Goal: Task Accomplishment & Management: Manage account settings

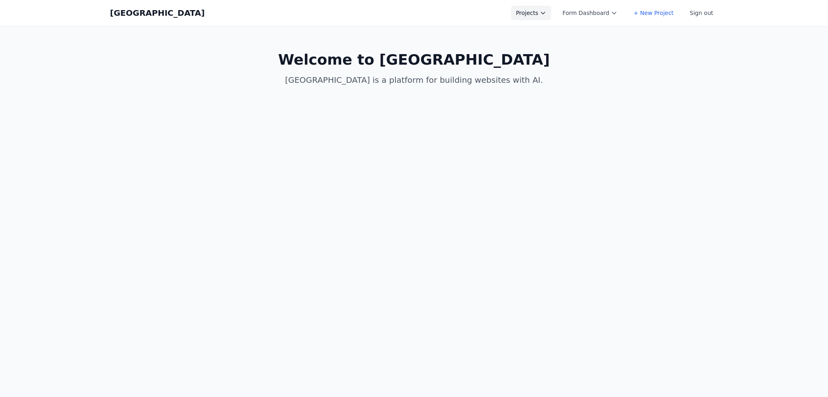
click at [537, 11] on button "Projects" at bounding box center [531, 13] width 40 height 15
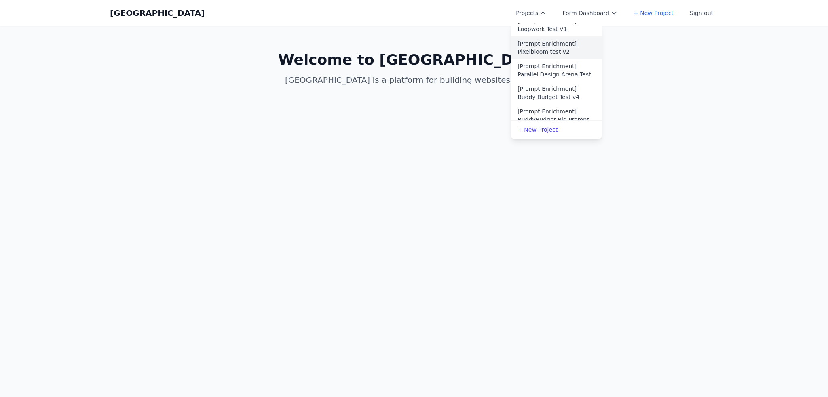
click at [564, 55] on link "[Prompt Enrichment] Pixelbloom test v2" at bounding box center [556, 47] width 91 height 23
click at [568, 71] on link "[Prompt Enrichment] Parallel Design Arena Test" at bounding box center [556, 70] width 91 height 23
click at [568, 48] on link "[Prompt Enrichment] Buddy Budget Test v4" at bounding box center [556, 52] width 91 height 23
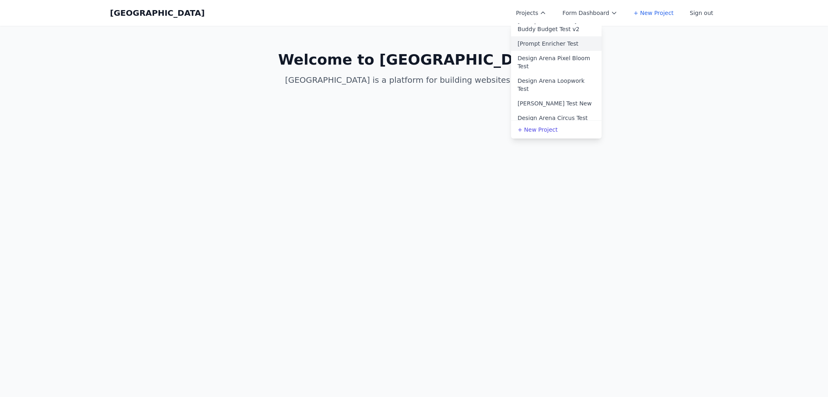
click at [553, 44] on link "[Prompt Enricher Test" at bounding box center [556, 43] width 91 height 15
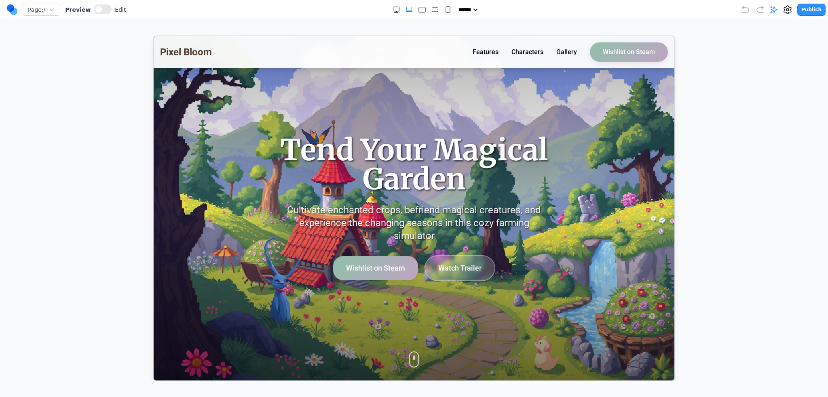
click at [805, 6] on button "Publish" at bounding box center [811, 10] width 28 height 12
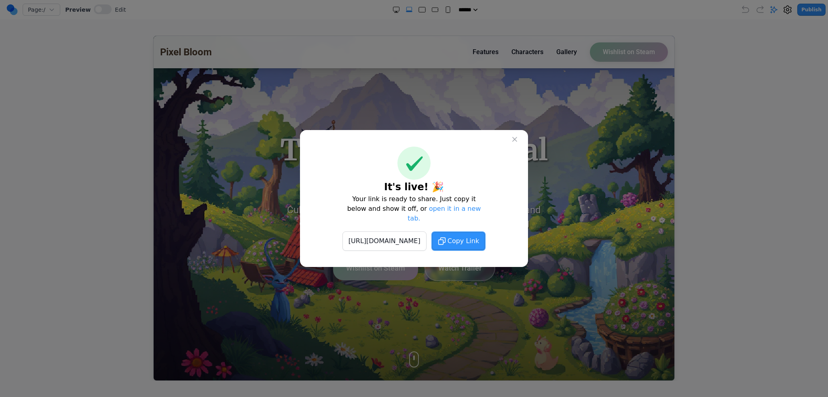
click at [474, 237] on button "Copy Link" at bounding box center [458, 241] width 54 height 19
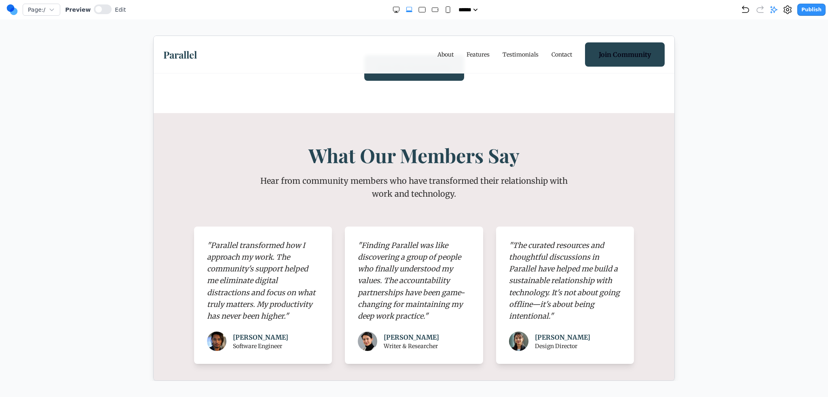
scroll to position [1304, 0]
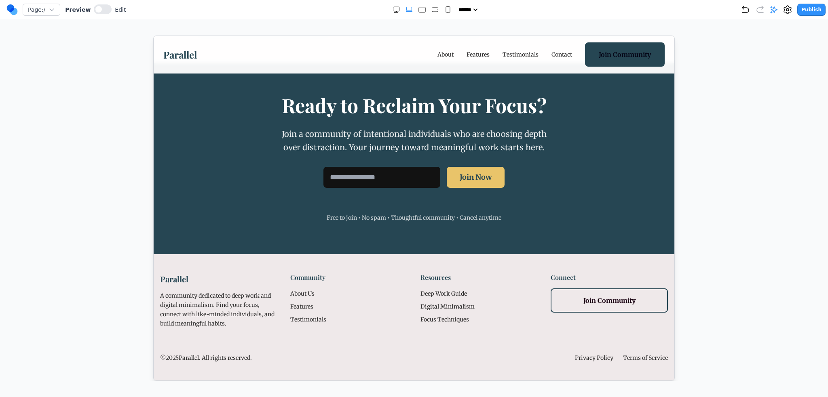
click at [807, 11] on button "Publish" at bounding box center [811, 10] width 28 height 12
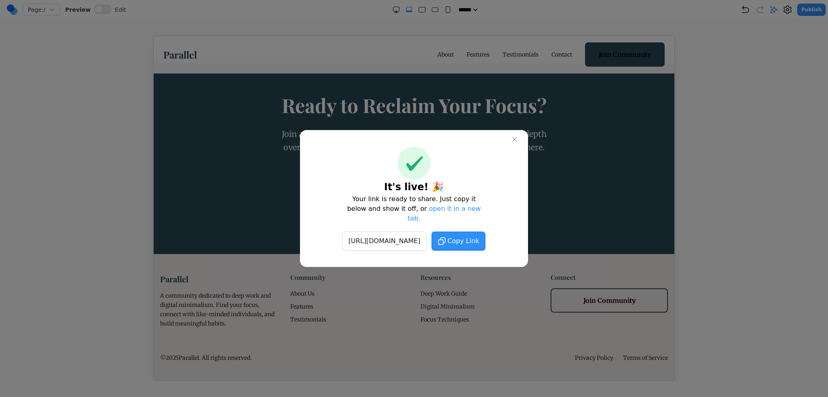
click at [479, 240] on span "Copy Link" at bounding box center [464, 242] width 32 height 10
click at [516, 140] on icon at bounding box center [515, 139] width 8 height 8
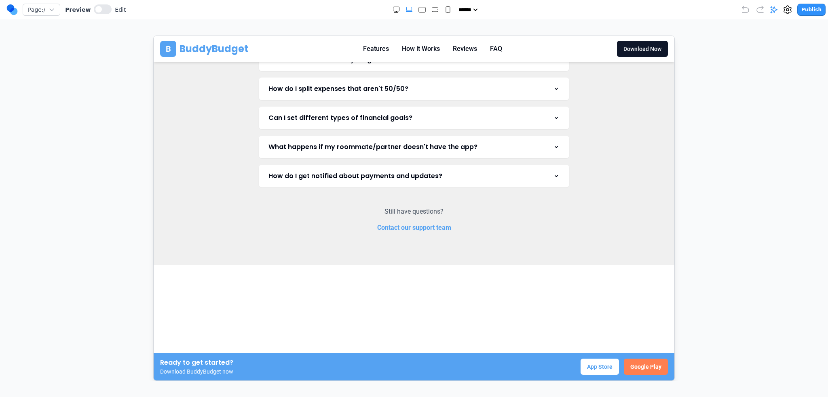
scroll to position [2021, 0]
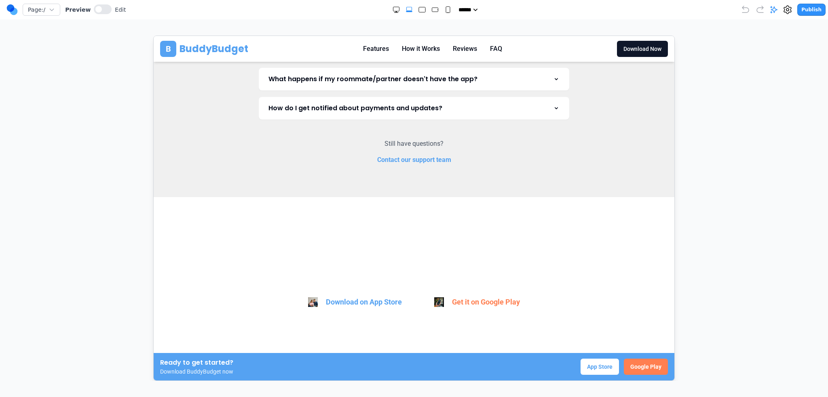
click at [817, 6] on button "Publish" at bounding box center [811, 10] width 28 height 12
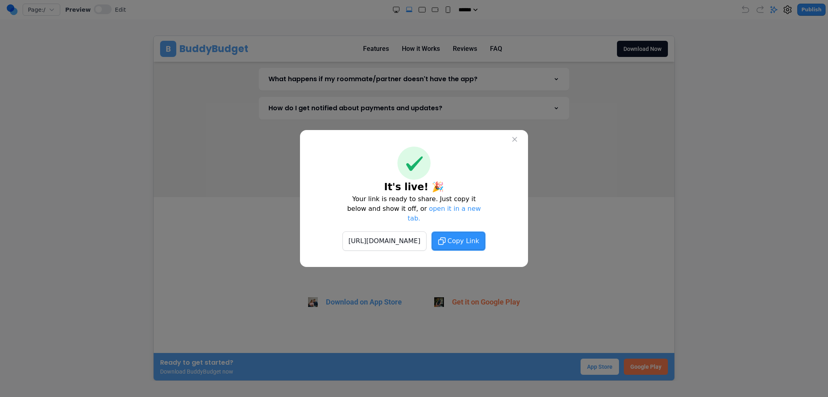
click at [479, 237] on span "Copy Link" at bounding box center [464, 242] width 32 height 10
click at [484, 232] on button "Copy Link" at bounding box center [458, 241] width 54 height 19
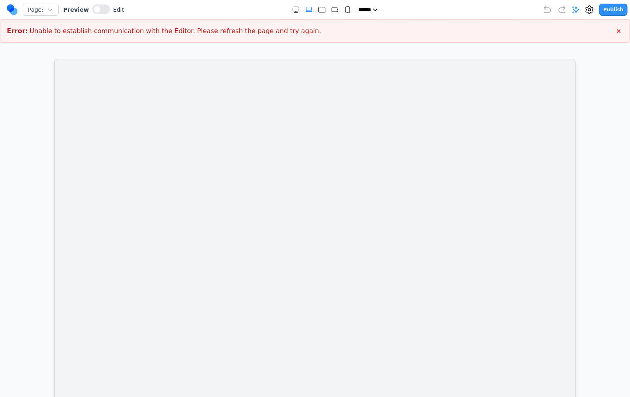
click at [79, 180] on iframe at bounding box center [315, 232] width 522 height 346
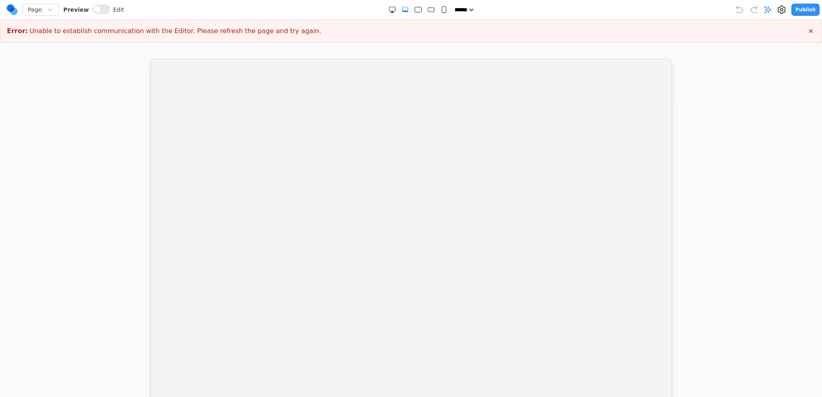
drag, startPoint x: 759, startPoint y: 67, endPoint x: 771, endPoint y: 31, distance: 37.3
click at [759, 67] on div at bounding box center [411, 232] width 790 height 346
click at [771, 8] on icon at bounding box center [768, 9] width 7 height 7
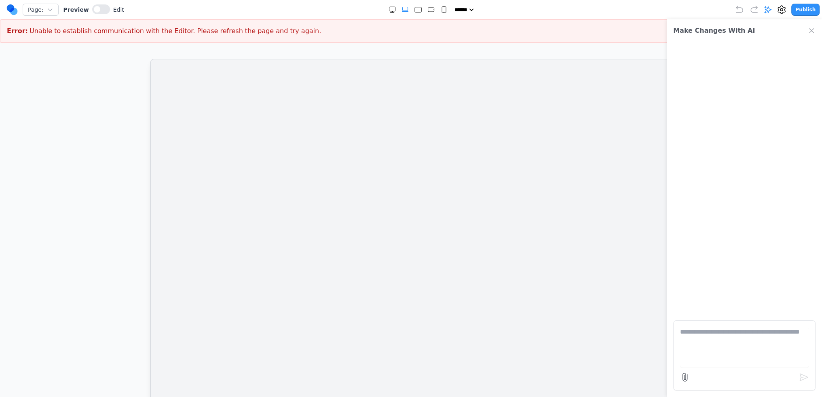
click at [725, 358] on textarea at bounding box center [744, 347] width 129 height 40
click at [783, 11] on icon at bounding box center [781, 9] width 2 height 2
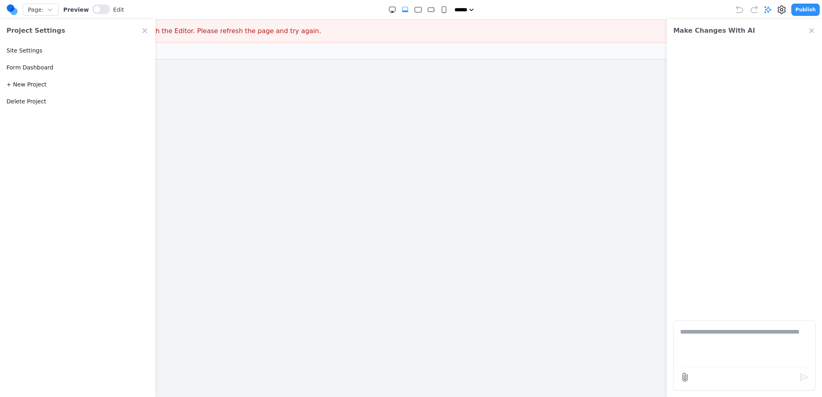
click at [30, 105] on button "Delete Project" at bounding box center [26, 101] width 40 height 8
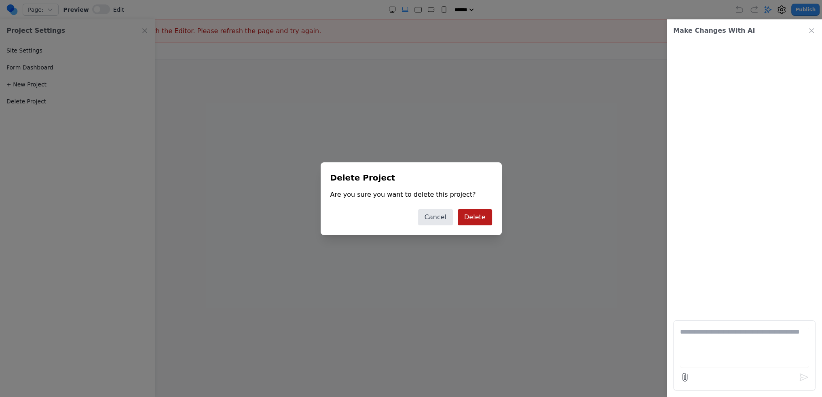
click at [474, 211] on button "Delete" at bounding box center [475, 217] width 34 height 16
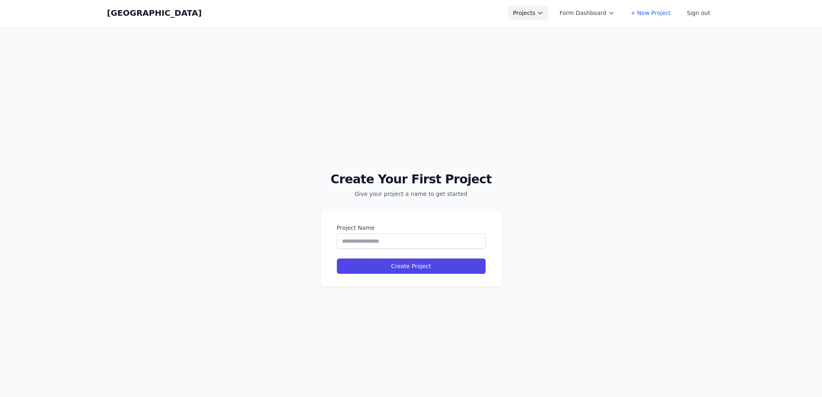
click at [537, 17] on button "Projects" at bounding box center [528, 13] width 40 height 15
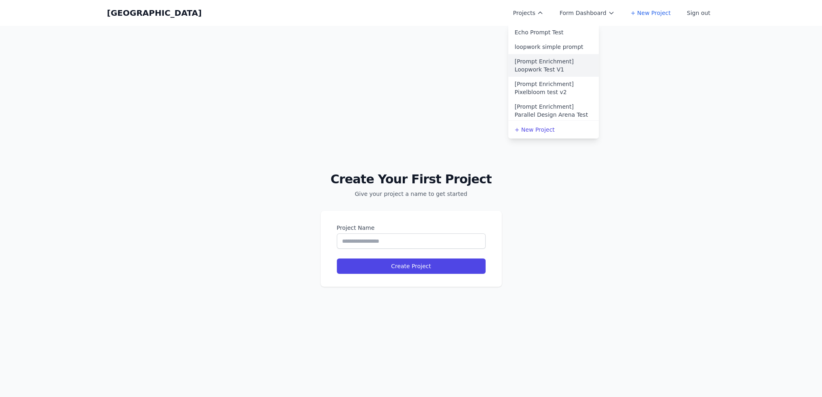
click at [543, 69] on link "[Prompt Enrichment] Loopwork Test V1" at bounding box center [553, 65] width 91 height 23
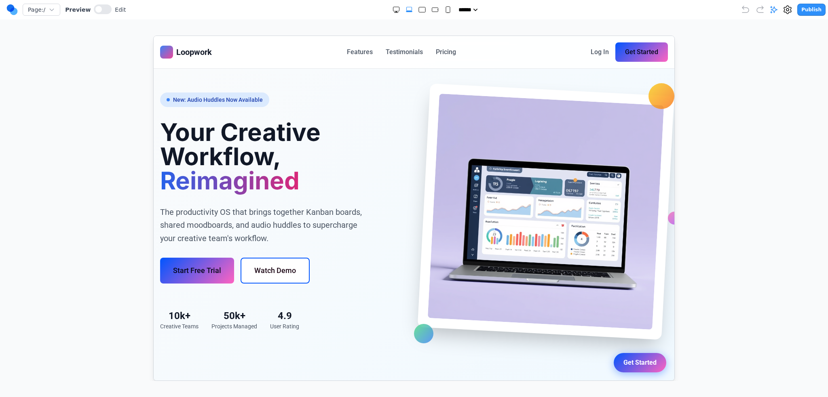
click at [812, 8] on button "Publish" at bounding box center [811, 10] width 28 height 12
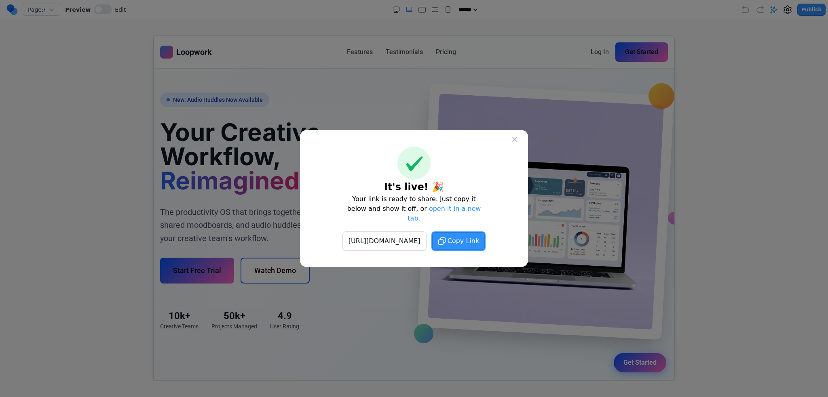
click at [477, 232] on button "Copy Link" at bounding box center [458, 241] width 54 height 19
click at [477, 233] on button "Copied!" at bounding box center [459, 241] width 48 height 19
